Goal: Task Accomplishment & Management: Manage account settings

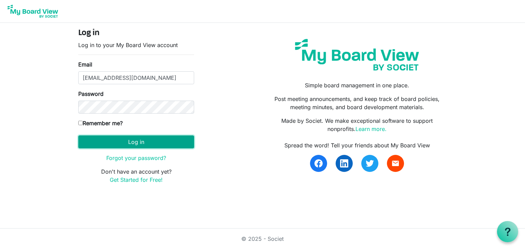
click at [111, 139] on button "Log in" at bounding box center [136, 142] width 116 height 13
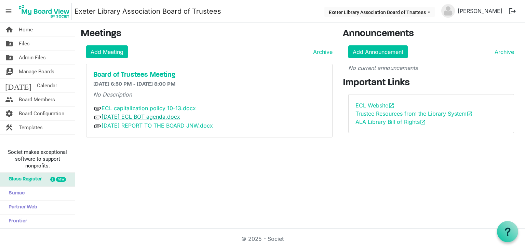
click at [163, 118] on link "October 13 2025 ECL BOT agenda.docx" at bounding box center [140, 116] width 79 height 7
click at [152, 126] on link "[DATE] REPORT TO THE BOARD JNW.docx" at bounding box center [156, 125] width 111 height 7
click at [168, 107] on link "ECL capitalization policy 10-13.docx" at bounding box center [148, 108] width 94 height 7
click at [134, 77] on h5 "Board of Trustees Meeting" at bounding box center [209, 75] width 232 height 8
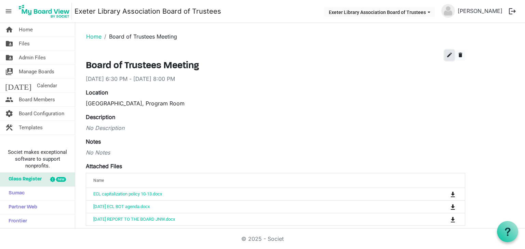
click at [448, 55] on span "edit" at bounding box center [449, 55] width 6 height 6
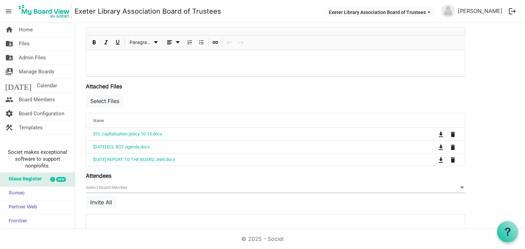
scroll to position [205, 0]
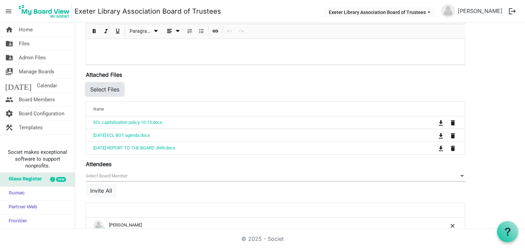
click at [113, 87] on button "Select Files" at bounding box center [105, 89] width 38 height 13
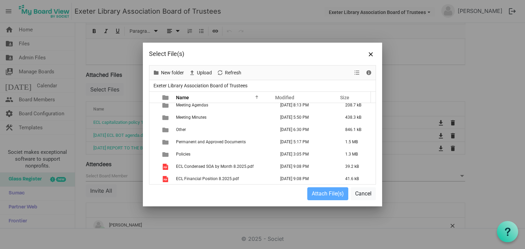
scroll to position [0, 0]
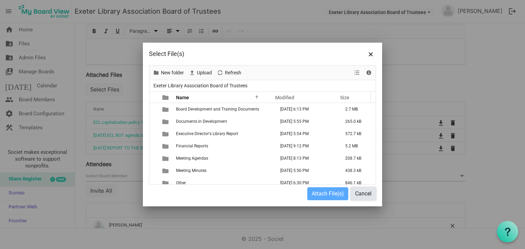
click at [367, 193] on button "Cancel" at bounding box center [363, 194] width 25 height 13
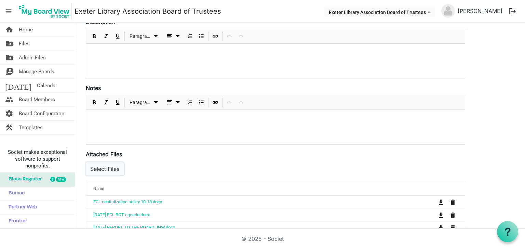
scroll to position [124, 0]
click at [109, 170] on button "Select Files" at bounding box center [105, 170] width 38 height 13
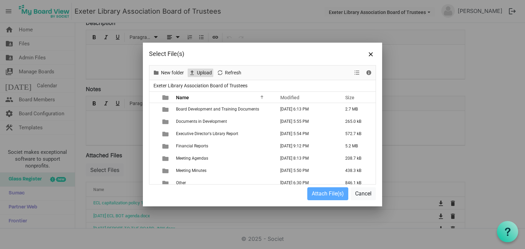
click at [200, 72] on span "Upload" at bounding box center [204, 73] width 16 height 9
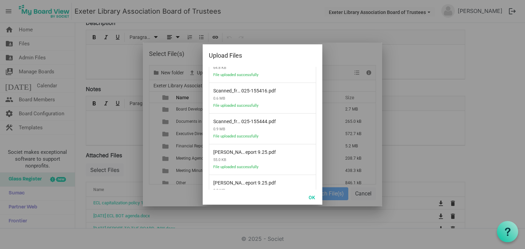
scroll to position [252, 0]
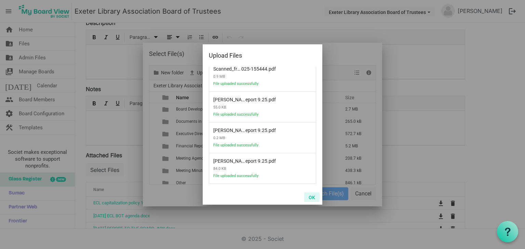
click at [312, 198] on button "OK" at bounding box center [311, 198] width 15 height 10
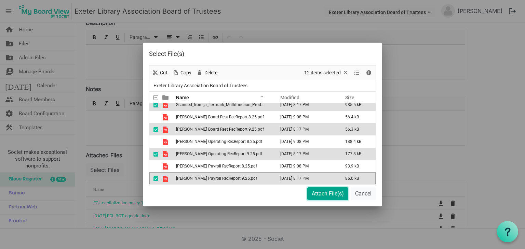
click at [320, 194] on button "Attach File(s)" at bounding box center [327, 194] width 41 height 13
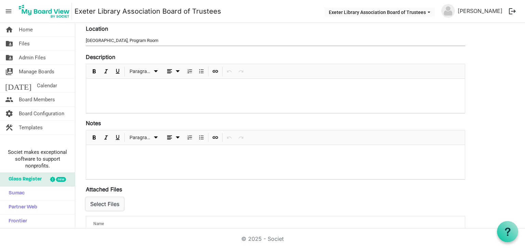
scroll to position [0, 0]
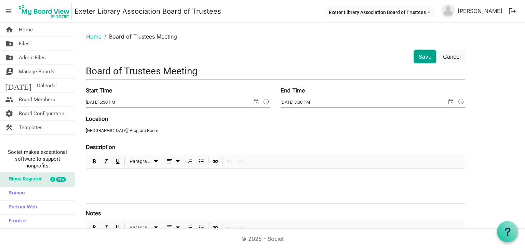
click at [422, 60] on button "Save" at bounding box center [425, 56] width 22 height 13
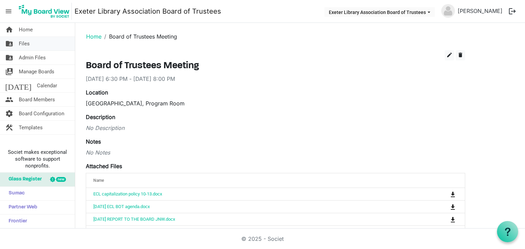
click at [19, 43] on span "Files" at bounding box center [24, 44] width 11 height 14
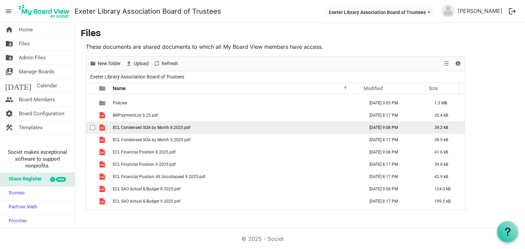
scroll to position [102, 0]
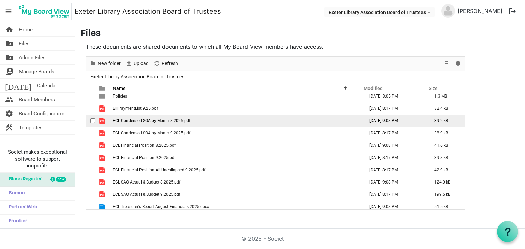
click at [175, 122] on span "ECL Condensed SOA by Month 8.2025.pdf" at bounding box center [152, 121] width 78 height 5
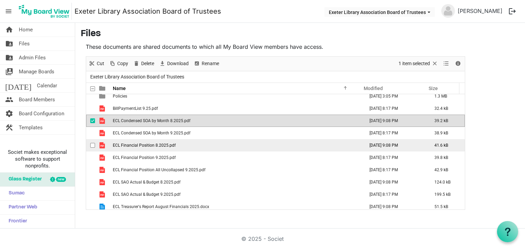
click at [152, 143] on span "ECL Financial Position 8.2025.pdf" at bounding box center [144, 145] width 63 height 5
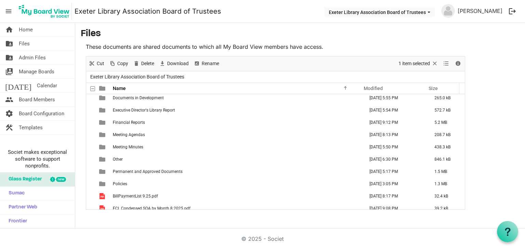
scroll to position [0, 0]
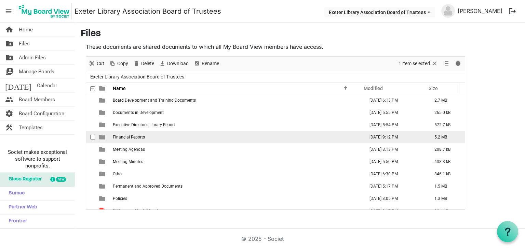
click at [131, 137] on span "Financial Reports" at bounding box center [129, 137] width 32 height 5
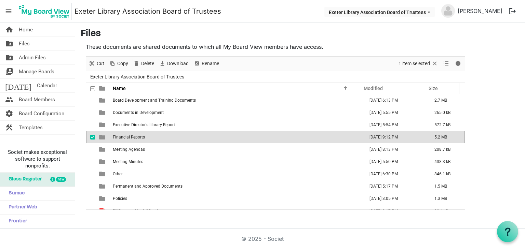
click at [132, 135] on span "Financial Reports" at bounding box center [129, 137] width 32 height 5
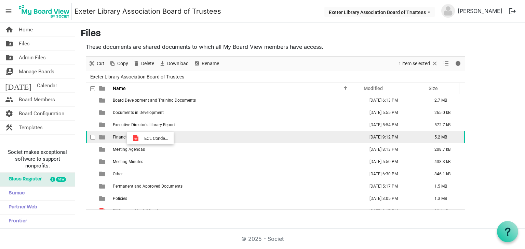
drag, startPoint x: 160, startPoint y: 123, endPoint x: 142, endPoint y: 138, distance: 23.7
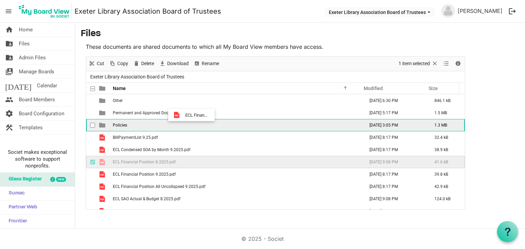
scroll to position [34, 0]
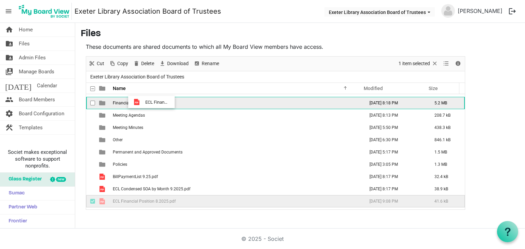
drag, startPoint x: 165, startPoint y: 133, endPoint x: 143, endPoint y: 102, distance: 37.9
click at [143, 102] on tbody "Board Development and Training Documents May 15, 2025 6:13 PM 2.7 MB Documents …" at bounding box center [275, 244] width 379 height 369
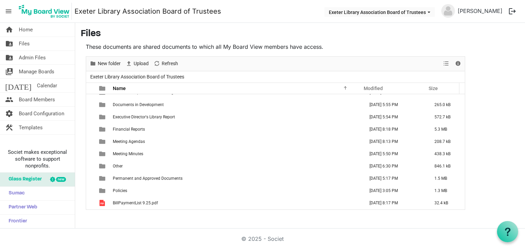
scroll to position [0, 0]
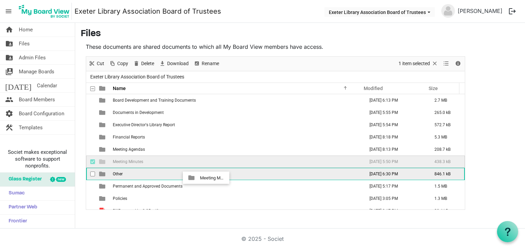
drag, startPoint x: 169, startPoint y: 157, endPoint x: 198, endPoint y: 178, distance: 35.5
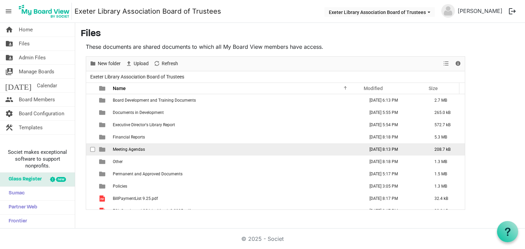
click at [138, 150] on span "Meeting Agendas" at bounding box center [129, 149] width 32 height 5
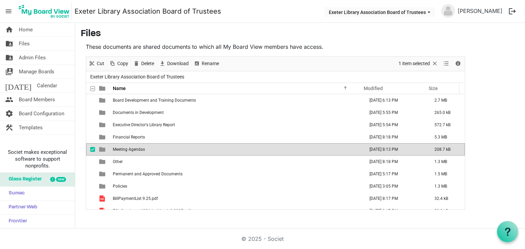
click at [138, 150] on span "Meeting Agendas" at bounding box center [129, 149] width 32 height 5
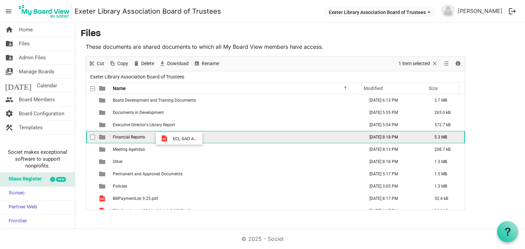
drag, startPoint x: 168, startPoint y: 178, endPoint x: 171, endPoint y: 139, distance: 39.7
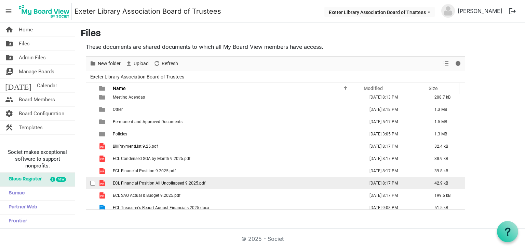
scroll to position [68, 0]
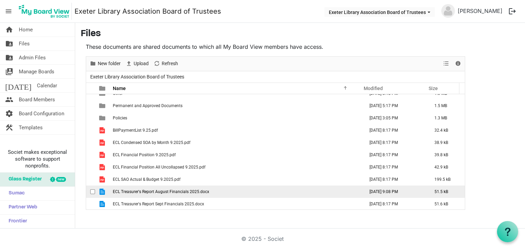
click at [175, 190] on span "ECL Treasurer's Report August Financials 2025.docx" at bounding box center [161, 192] width 96 height 5
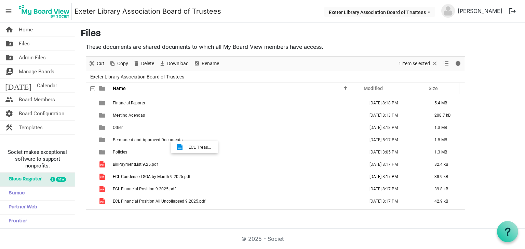
scroll to position [0, 0]
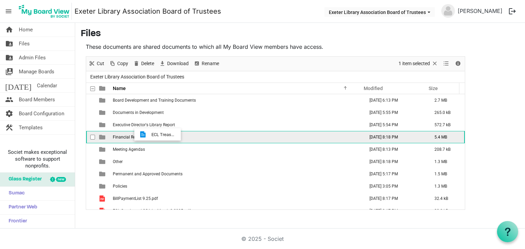
drag, startPoint x: 185, startPoint y: 191, endPoint x: 149, endPoint y: 135, distance: 67.3
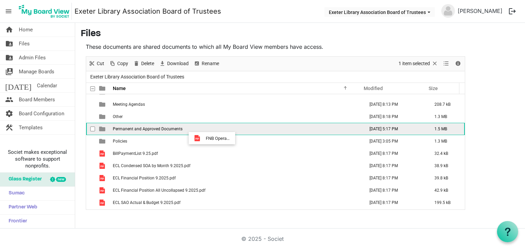
scroll to position [34, 0]
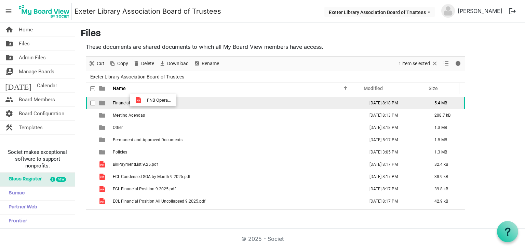
drag, startPoint x: 179, startPoint y: 127, endPoint x: 145, endPoint y: 100, distance: 43.7
click at [145, 100] on tbody "Board Development and Training Documents May 15, 2025 6:13 PM 2.7 MB Documents …" at bounding box center [275, 220] width 379 height 320
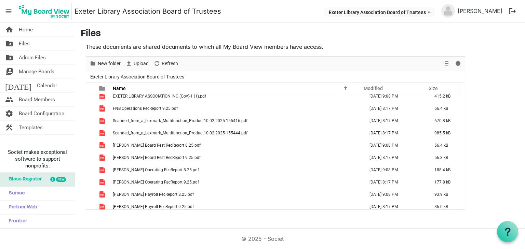
scroll to position [192, 0]
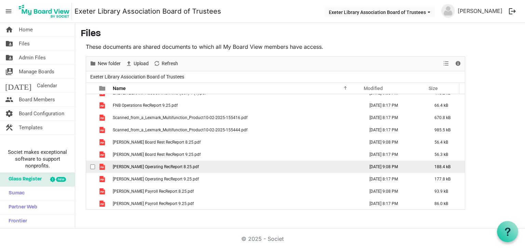
click at [182, 166] on span "Tompkins Operating RecReport 8.25.pdf" at bounding box center [156, 167] width 86 height 5
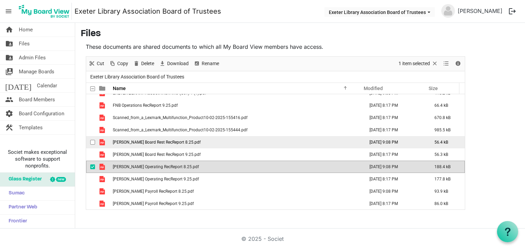
click at [179, 142] on span "Tompkins Board Rest RecReport 8.25.pdf" at bounding box center [157, 142] width 88 height 5
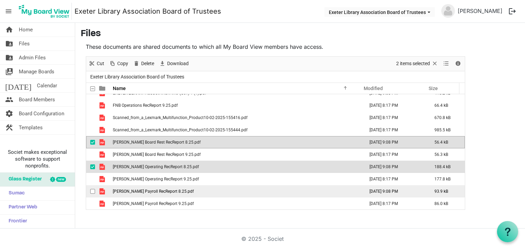
click at [179, 193] on span "Tompkins Payroll RecReport 8.25.pdf" at bounding box center [153, 191] width 81 height 5
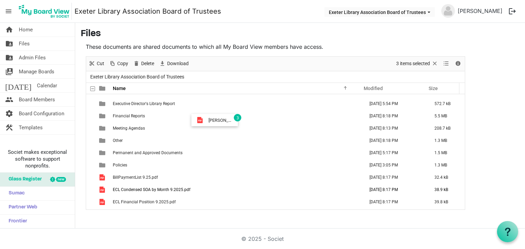
scroll to position [21, 0]
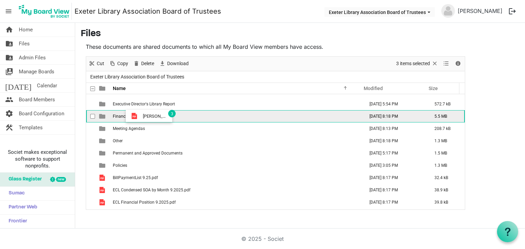
drag, startPoint x: 195, startPoint y: 177, endPoint x: 141, endPoint y: 116, distance: 81.5
click at [141, 116] on tbody "Board Development and Training Documents May 15, 2025 6:13 PM 2.7 MB Documents …" at bounding box center [275, 226] width 379 height 307
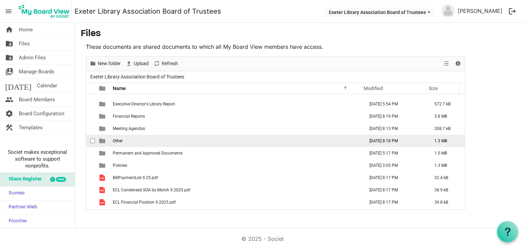
click at [127, 144] on td "Other" at bounding box center [236, 141] width 251 height 12
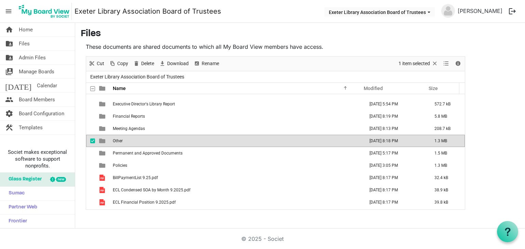
click at [125, 144] on td "Other" at bounding box center [236, 141] width 251 height 12
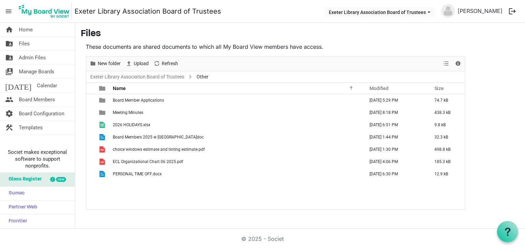
scroll to position [0, 0]
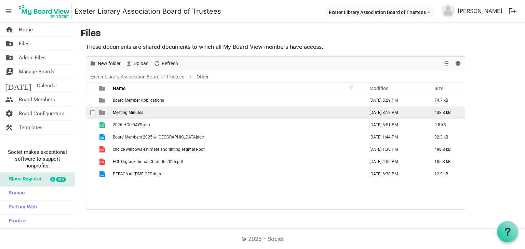
click at [133, 111] on span "Meeting Minutes" at bounding box center [128, 112] width 30 height 5
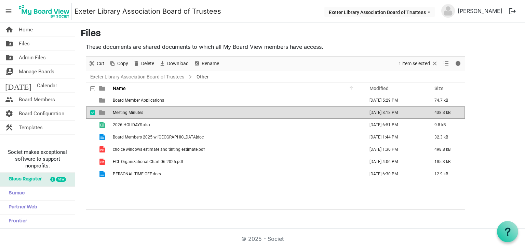
click at [133, 111] on span "Meeting Minutes" at bounding box center [128, 112] width 30 height 5
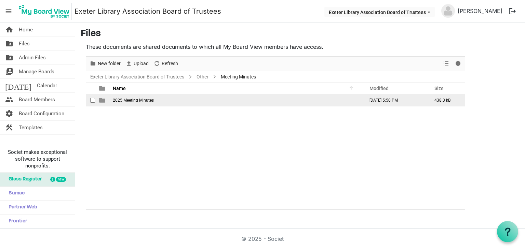
click at [139, 103] on td "2025 Meeting Minutes" at bounding box center [236, 100] width 251 height 12
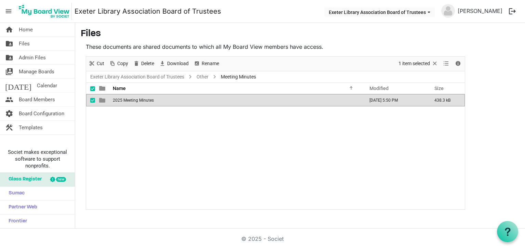
click at [139, 103] on td "2025 Meeting Minutes" at bounding box center [236, 100] width 251 height 12
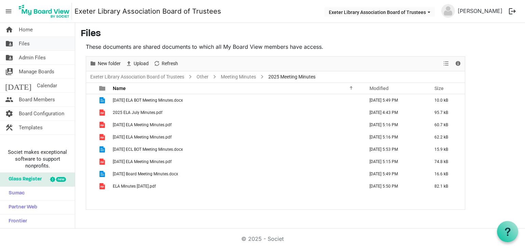
click at [26, 45] on span "Files" at bounding box center [24, 44] width 11 height 14
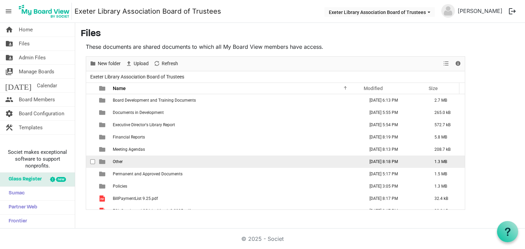
click at [121, 162] on span "Other" at bounding box center [118, 162] width 10 height 5
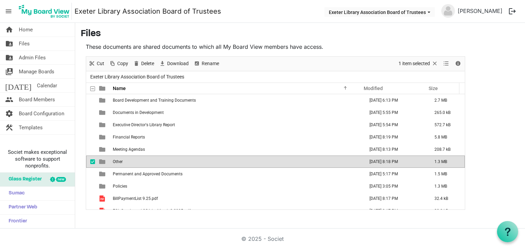
click at [121, 162] on span "Other" at bounding box center [118, 162] width 10 height 5
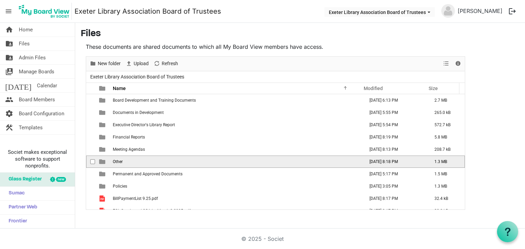
click at [121, 162] on span "Other" at bounding box center [118, 162] width 10 height 5
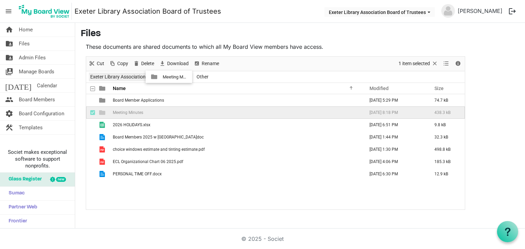
drag, startPoint x: 134, startPoint y: 111, endPoint x: 161, endPoint y: 77, distance: 43.8
click at [161, 77] on div "Exeter Library Association Board of Trustees Other Name Modified Size filemanag…" at bounding box center [275, 140] width 379 height 138
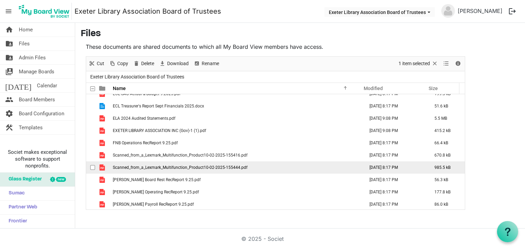
scroll to position [167, 0]
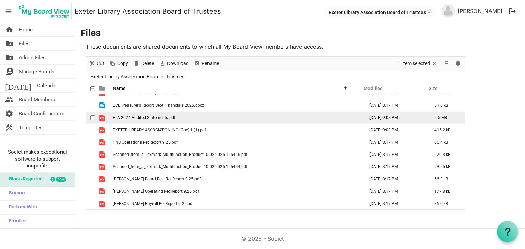
click at [148, 116] on span "ELA 2024 Audited Statements.pdf" at bounding box center [144, 117] width 63 height 5
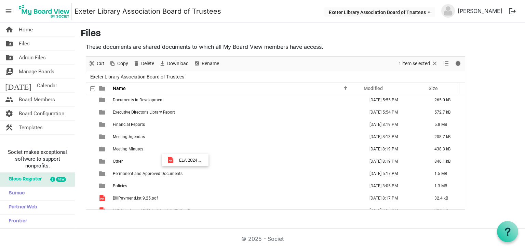
scroll to position [0, 0]
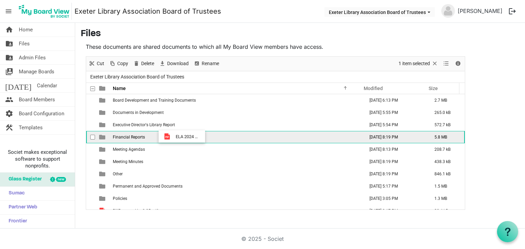
drag, startPoint x: 149, startPoint y: 186, endPoint x: 174, endPoint y: 137, distance: 55.2
click at [174, 137] on tbody "Board Development and Training Documents May 15, 2025 6:13 PM 2.7 MB Documents …" at bounding box center [275, 235] width 379 height 283
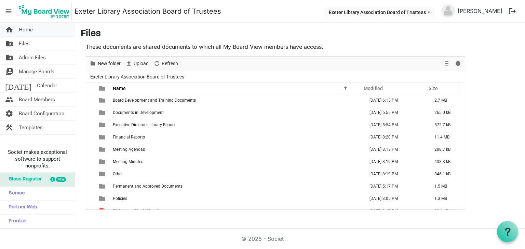
click at [29, 32] on span "Home" at bounding box center [26, 30] width 14 height 14
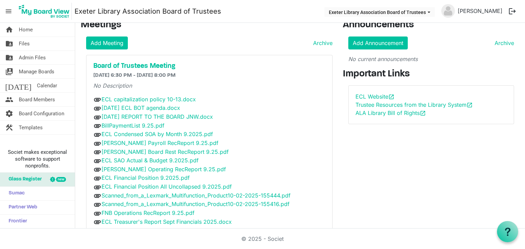
scroll to position [22, 0]
